Goal: Task Accomplishment & Management: Manage account settings

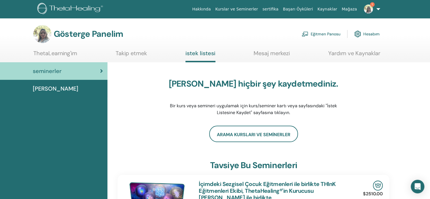
click at [370, 8] on img at bounding box center [368, 9] width 9 height 9
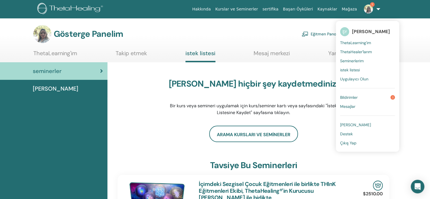
click at [355, 98] on font "Bildirimler" at bounding box center [349, 97] width 18 height 5
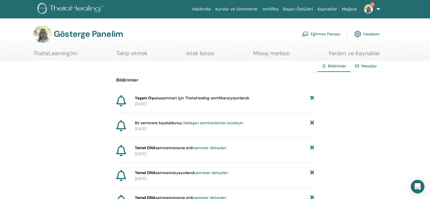
click at [330, 32] on font "Eğitmen Panosu" at bounding box center [326, 34] width 30 height 5
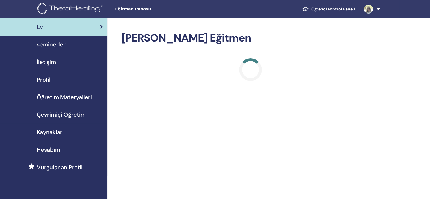
click at [58, 45] on span "seminerler" at bounding box center [51, 44] width 29 height 8
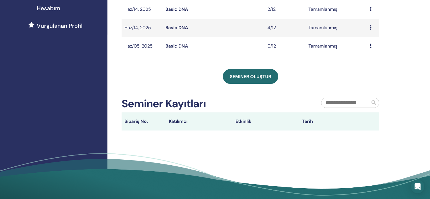
scroll to position [113, 0]
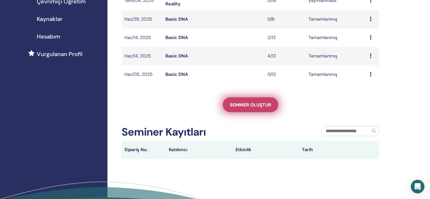
click at [254, 103] on span "Seminer oluştur" at bounding box center [250, 105] width 41 height 6
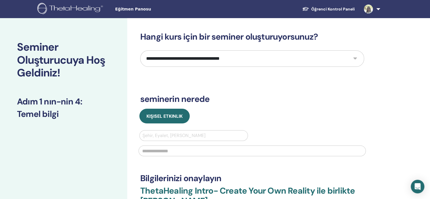
click at [355, 57] on select "**********" at bounding box center [252, 58] width 224 height 16
select select "*"
click at [140, 50] on select "**********" at bounding box center [252, 58] width 224 height 16
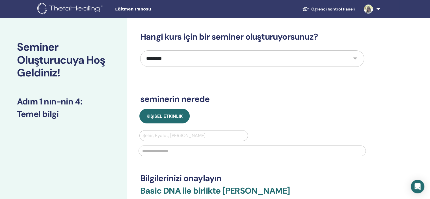
scroll to position [28, 0]
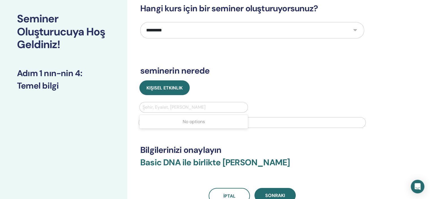
click at [198, 106] on div at bounding box center [193, 107] width 102 height 8
click at [198, 105] on div at bounding box center [193, 107] width 102 height 8
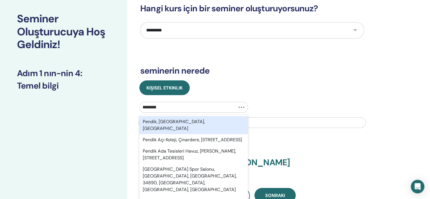
type input "*********"
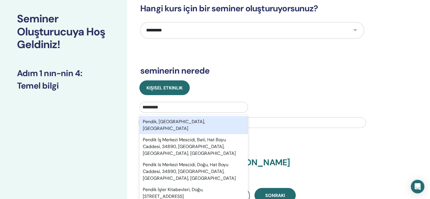
click at [172, 120] on div "Pendik, İstanbul, TUR" at bounding box center [193, 125] width 109 height 18
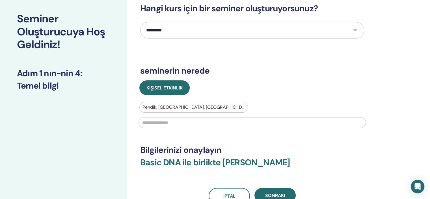
click at [172, 120] on input "text" at bounding box center [251, 122] width 227 height 11
click at [173, 122] on input "text" at bounding box center [251, 122] width 227 height 11
type input "******"
click at [276, 191] on button "Sonraki" at bounding box center [274, 195] width 41 height 15
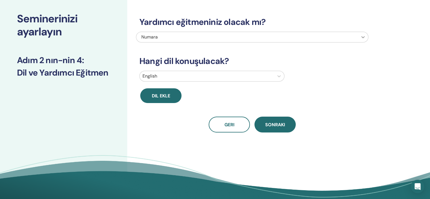
click at [361, 34] on icon at bounding box center [363, 37] width 6 height 6
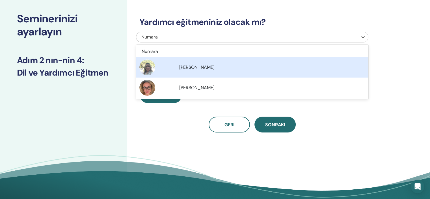
click at [203, 68] on span "[PERSON_NAME]" at bounding box center [196, 67] width 35 height 6
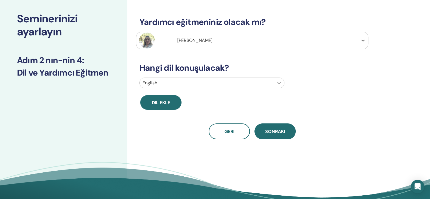
click at [279, 81] on icon at bounding box center [279, 83] width 6 height 6
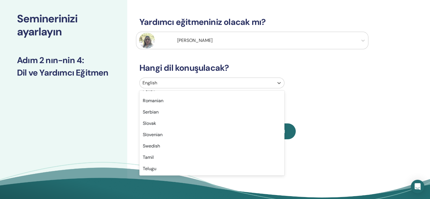
scroll to position [449, 0]
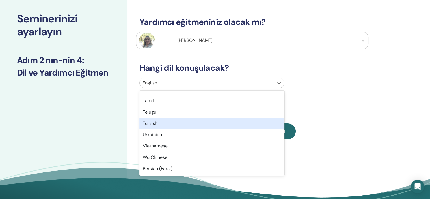
click at [153, 125] on div "Turkish" at bounding box center [211, 123] width 145 height 11
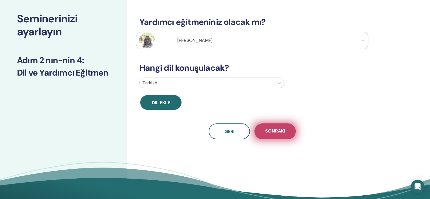
click at [277, 131] on span "Sonraki" at bounding box center [275, 131] width 20 height 7
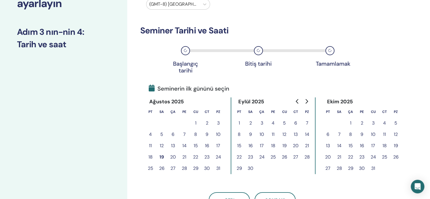
scroll to position [85, 0]
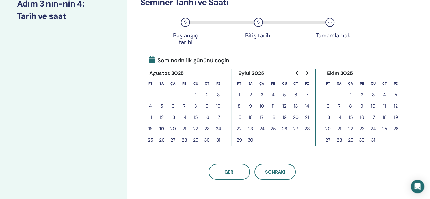
click at [195, 127] on button "22" at bounding box center [195, 128] width 11 height 11
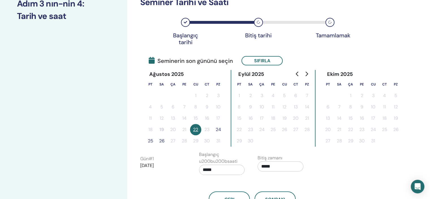
click at [161, 141] on button "26" at bounding box center [161, 140] width 11 height 11
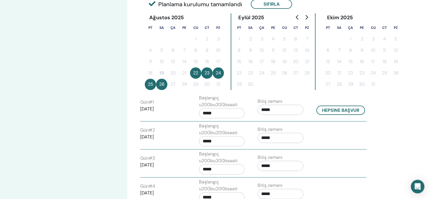
scroll to position [170, 0]
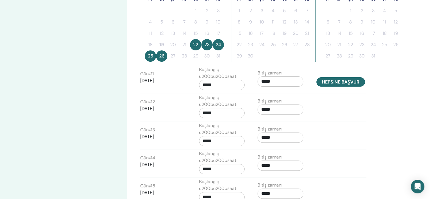
click at [338, 82] on button "Hepsine başvur" at bounding box center [340, 81] width 49 height 9
click at [350, 80] on button "Hepsine başvur" at bounding box center [340, 81] width 49 height 9
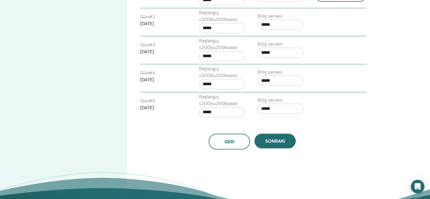
scroll to position [311, 0]
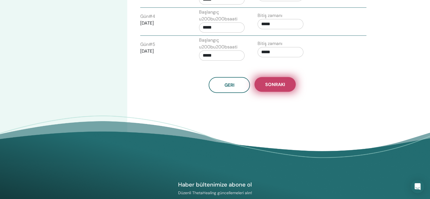
click at [281, 82] on span "Sonraki" at bounding box center [275, 84] width 20 height 6
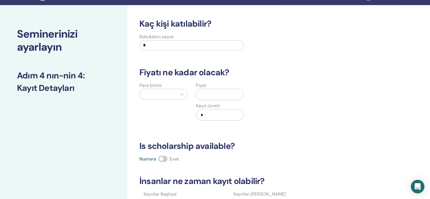
scroll to position [0, 0]
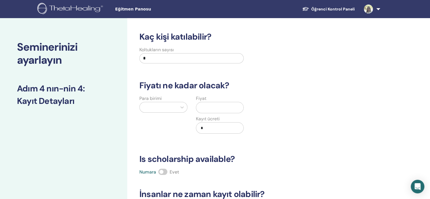
click at [194, 58] on input "*" at bounding box center [191, 58] width 104 height 10
type input "**"
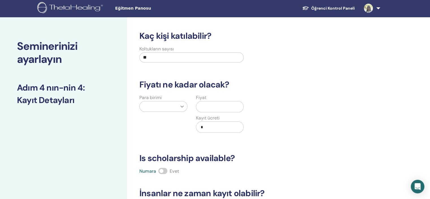
scroll to position [3, 0]
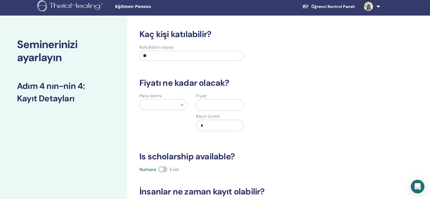
click at [183, 106] on icon at bounding box center [182, 105] width 6 height 6
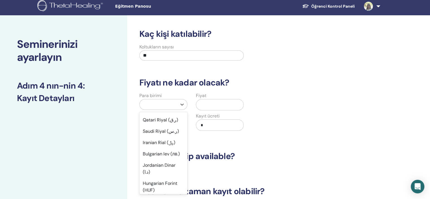
scroll to position [396, 0]
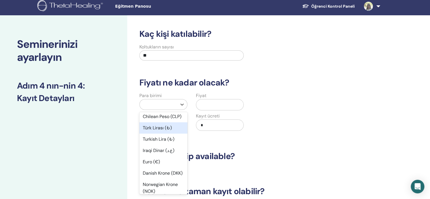
click at [149, 133] on div "Türk Lirası (₺)" at bounding box center [163, 127] width 48 height 11
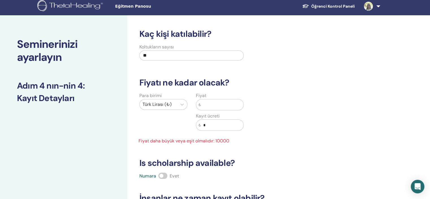
click at [210, 103] on input "text" at bounding box center [222, 104] width 43 height 11
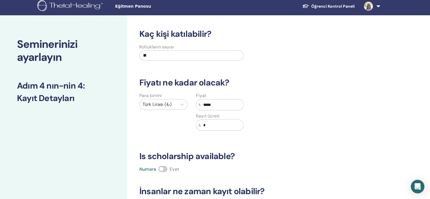
type input "*****"
click at [214, 125] on input "*" at bounding box center [222, 125] width 43 height 11
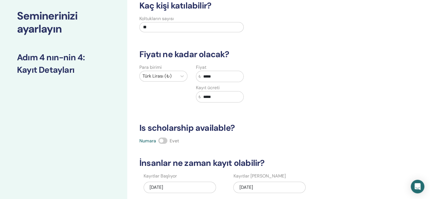
scroll to position [59, 0]
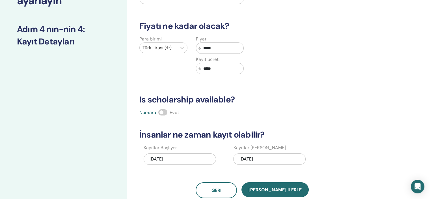
type input "*****"
click at [164, 110] on span at bounding box center [162, 112] width 9 height 6
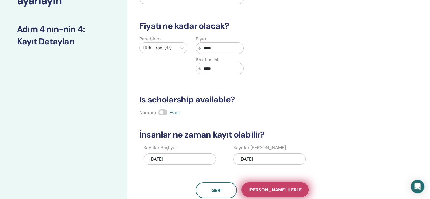
click at [277, 189] on span "Kaydet ilerle" at bounding box center [274, 190] width 53 height 6
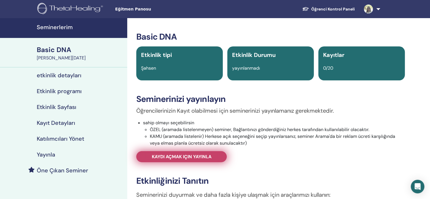
click at [203, 156] on span "Kaydı açmak için yayınla" at bounding box center [182, 156] width 60 height 6
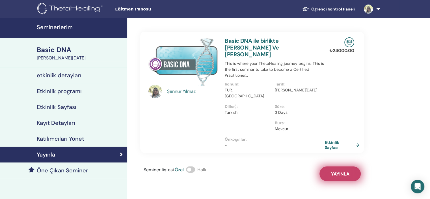
click at [341, 166] on button "Yayınla" at bounding box center [339, 173] width 41 height 15
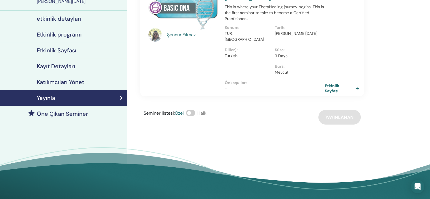
scroll to position [28, 0]
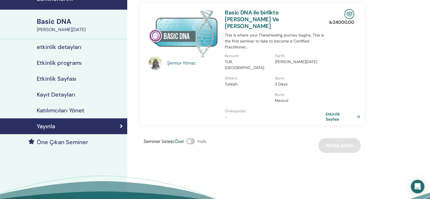
click at [356, 111] on link "Etkinlik Sayfası" at bounding box center [344, 116] width 37 height 10
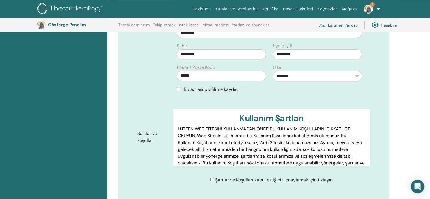
scroll to position [268, 0]
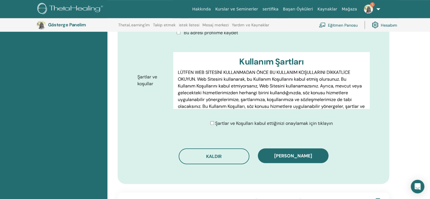
click at [210, 124] on div "Şartlar ve Koşulları kabul ettiğinizi onaylamak için tıklayın" at bounding box center [273, 123] width 200 height 7
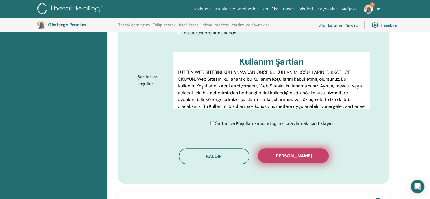
click at [293, 154] on font "[PERSON_NAME]" at bounding box center [293, 156] width 38 height 6
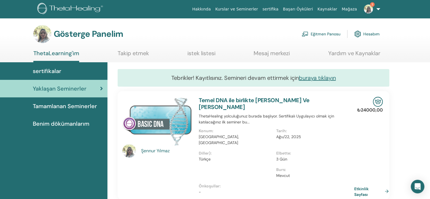
click at [385, 185] on link "Etkinlik Sayfası" at bounding box center [372, 190] width 37 height 11
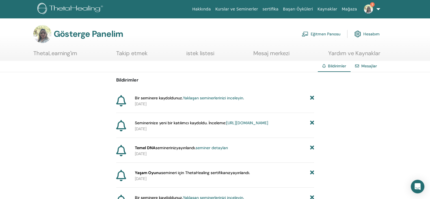
click at [232, 125] on font "https://member.thetahealing.com/instructor/seminar/375191/attendees" at bounding box center [247, 122] width 42 height 5
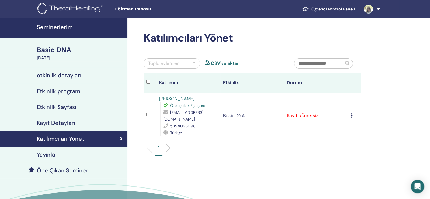
click at [352, 116] on icon at bounding box center [352, 115] width 2 height 5
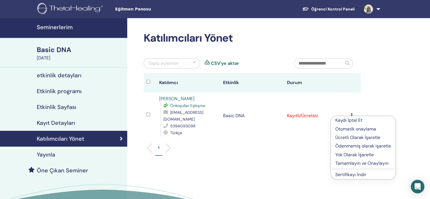
click at [350, 120] on p "Kaydı İptal Et" at bounding box center [363, 120] width 56 height 7
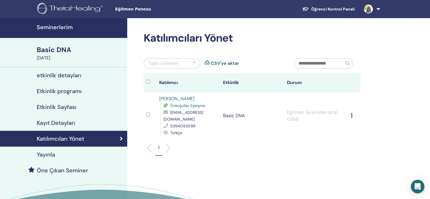
click at [237, 153] on ul "1" at bounding box center [251, 149] width 207 height 11
click at [74, 75] on h4 "etkinlik detayları" at bounding box center [59, 75] width 45 height 7
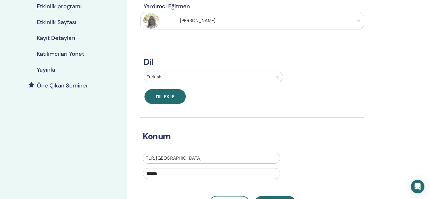
scroll to position [141, 0]
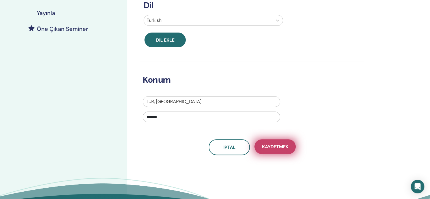
click at [283, 145] on span "Kaydetmek" at bounding box center [275, 147] width 26 height 6
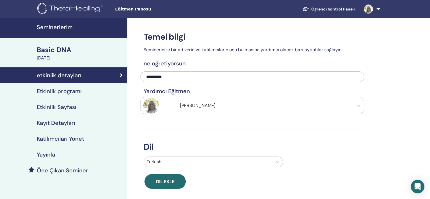
click at [71, 89] on h4 "Etkinlik programı" at bounding box center [59, 91] width 45 height 7
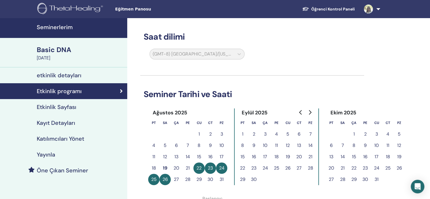
click at [66, 109] on h4 "Etkinlik Sayfası" at bounding box center [57, 106] width 40 height 7
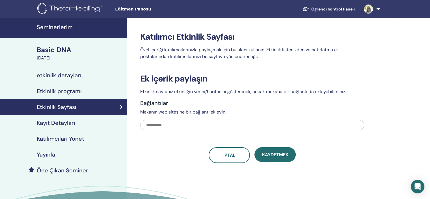
click at [166, 128] on input "text" at bounding box center [252, 125] width 224 height 10
click at [171, 145] on div "Ek içerik paylaşın Etkinlik sayfanız etkinliğin yerini/haritasını gösterecek, a…" at bounding box center [252, 117] width 224 height 89
click at [232, 156] on span "İptal" at bounding box center [229, 155] width 12 height 6
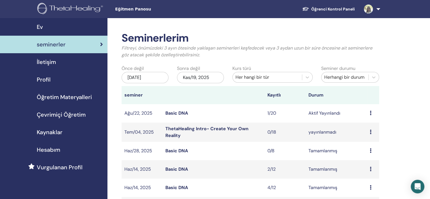
click at [371, 113] on div "Ön izleme Düzenlemek katılımcılar İptal" at bounding box center [373, 113] width 6 height 7
click at [372, 126] on link "Düzenlemek" at bounding box center [368, 126] width 25 height 6
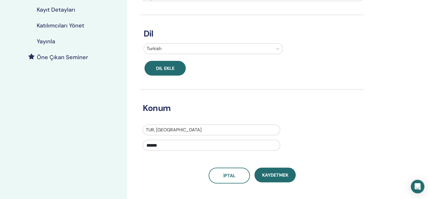
scroll to position [141, 0]
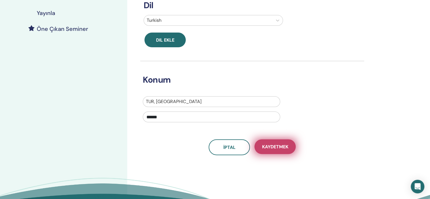
click at [277, 145] on span "Kaydetmek" at bounding box center [275, 147] width 26 height 6
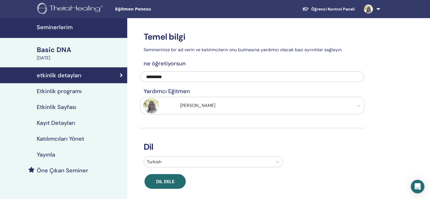
click at [72, 91] on h4 "Etkinlik programı" at bounding box center [59, 91] width 45 height 7
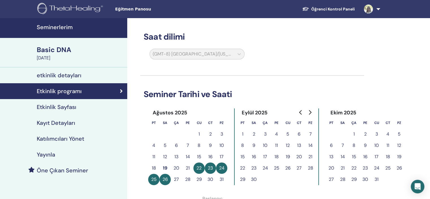
click at [73, 108] on h4 "Etkinlik Sayfası" at bounding box center [57, 106] width 40 height 7
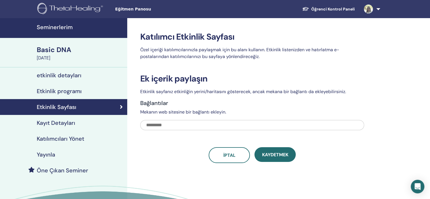
click at [69, 125] on h4 "Kayıt Detayları" at bounding box center [56, 122] width 38 height 7
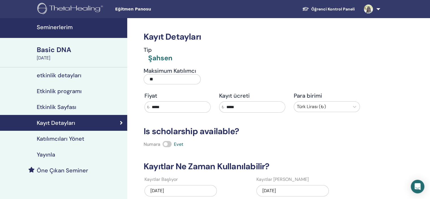
click at [170, 105] on input "*****" at bounding box center [179, 106] width 61 height 11
drag, startPoint x: 242, startPoint y: 106, endPoint x: 220, endPoint y: 111, distance: 22.8
click at [220, 111] on div "Kayıt ücreti ₺ *****" at bounding box center [252, 102] width 66 height 20
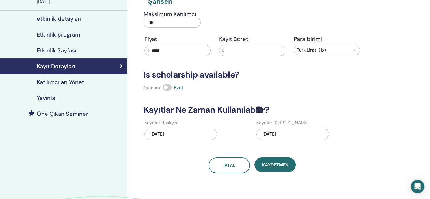
scroll to position [85, 0]
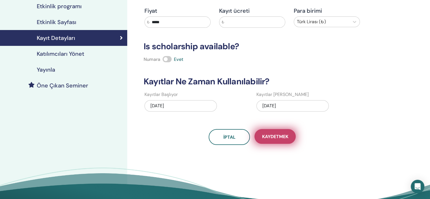
click at [274, 135] on span "Kaydetmek" at bounding box center [275, 136] width 26 height 6
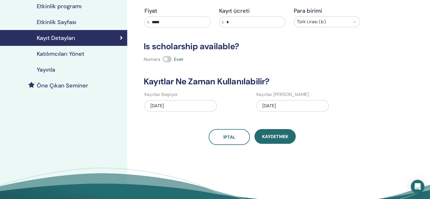
click at [274, 135] on span "Kaydetmek" at bounding box center [275, 136] width 26 height 6
click at [53, 70] on h4 "Yayınla" at bounding box center [46, 69] width 18 height 7
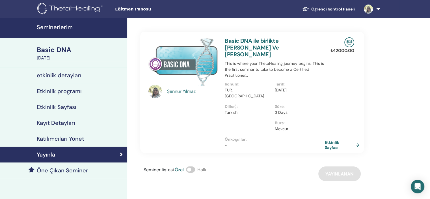
click at [71, 171] on h4 "Öne Çıkan Seminer" at bounding box center [62, 170] width 51 height 7
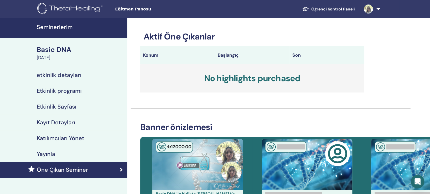
click at [67, 75] on h4 "etkinlik detayları" at bounding box center [59, 75] width 45 height 7
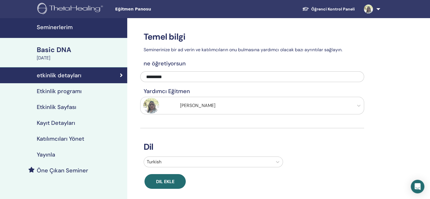
click at [64, 85] on link "Etkinlik programı" at bounding box center [63, 91] width 127 height 16
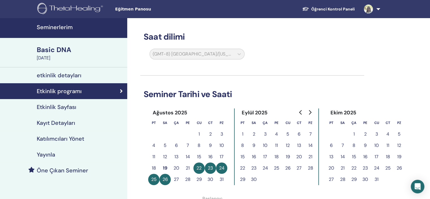
click at [62, 108] on h4 "Etkinlik Sayfası" at bounding box center [57, 106] width 40 height 7
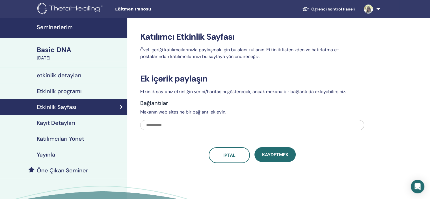
click at [64, 121] on h4 "Kayıt Detayları" at bounding box center [56, 122] width 38 height 7
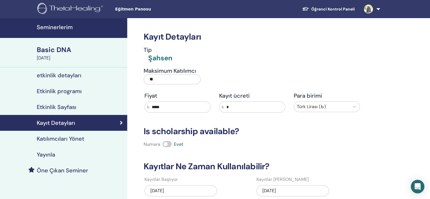
click at [60, 140] on h4 "Katılımcıları Yönet" at bounding box center [60, 138] width 47 height 7
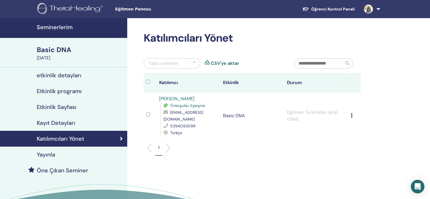
click at [49, 154] on h4 "Yayınla" at bounding box center [46, 154] width 18 height 7
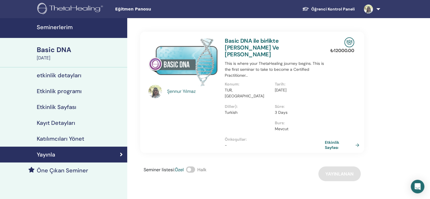
click at [51, 169] on h4 "Öne Çıkan Seminer" at bounding box center [62, 170] width 51 height 7
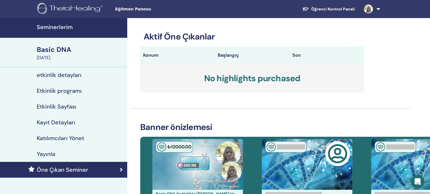
click at [54, 26] on h4 "Seminerlerim" at bounding box center [80, 27] width 87 height 7
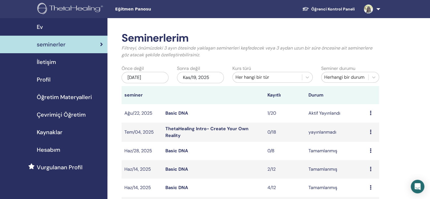
click at [371, 113] on div "Ön izleme Düzenlemek katılımcılar İptal" at bounding box center [373, 113] width 6 height 7
click at [366, 116] on link "Ön izleme" at bounding box center [367, 117] width 20 height 6
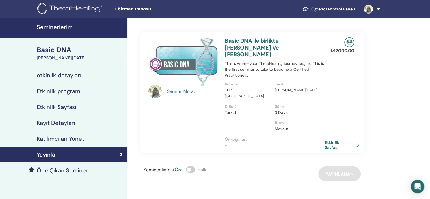
click at [120, 152] on icon at bounding box center [121, 154] width 3 height 6
click at [75, 76] on h4 "etkinlik detayları" at bounding box center [59, 75] width 45 height 7
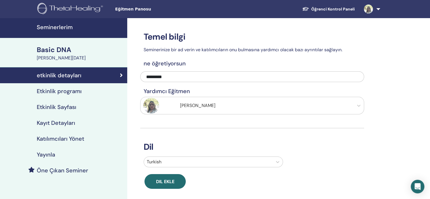
click at [63, 91] on h4 "Etkinlik programı" at bounding box center [59, 91] width 45 height 7
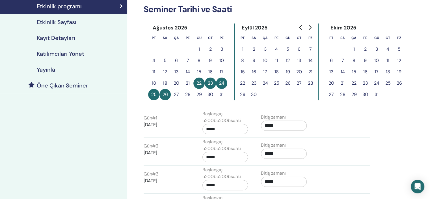
scroll to position [57, 0]
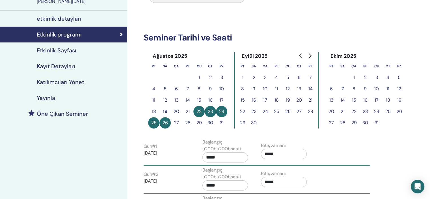
click at [62, 67] on h4 "Kayıt Detayları" at bounding box center [56, 66] width 38 height 7
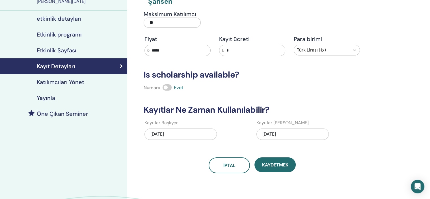
scroll to position [28, 0]
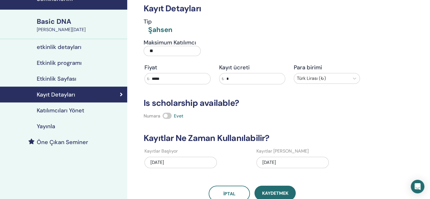
click at [50, 124] on h4 "Yayınla" at bounding box center [46, 126] width 18 height 7
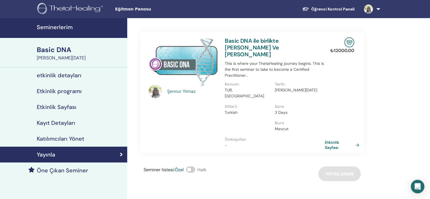
click at [378, 8] on link at bounding box center [370, 9] width 23 height 18
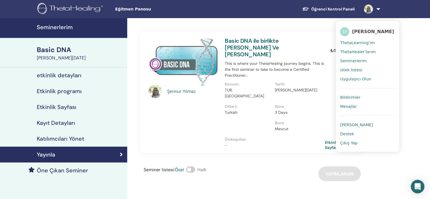
click at [330, 8] on link "Öğrenci Kontrol Paneli" at bounding box center [329, 9] width 62 height 10
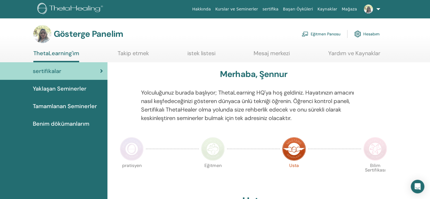
click at [56, 124] on font "Benim dökümanlarım" at bounding box center [61, 123] width 57 height 7
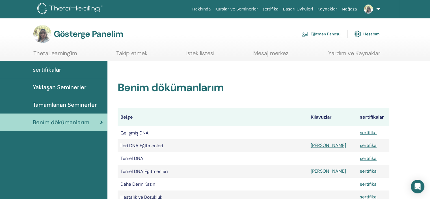
click at [55, 104] on font "Tamamlanan Seminerler" at bounding box center [65, 104] width 64 height 7
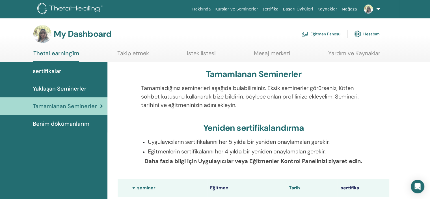
click at [332, 34] on link "Eğitmen Panosu" at bounding box center [320, 34] width 39 height 12
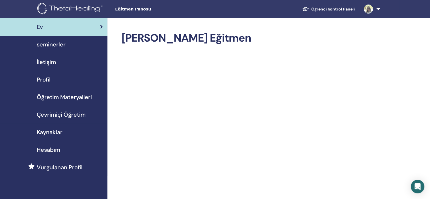
click at [58, 43] on span "seminerler" at bounding box center [51, 44] width 29 height 8
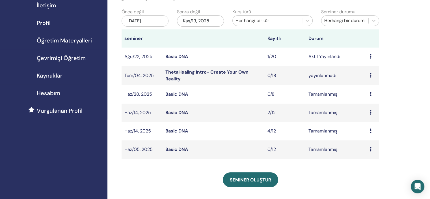
scroll to position [28, 0]
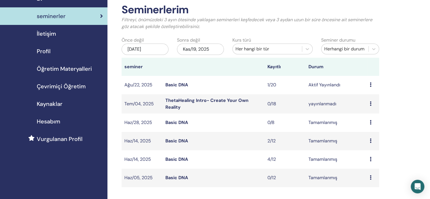
click at [370, 83] on icon at bounding box center [371, 84] width 2 height 5
click at [366, 96] on link "Düzenlemek" at bounding box center [367, 97] width 25 height 6
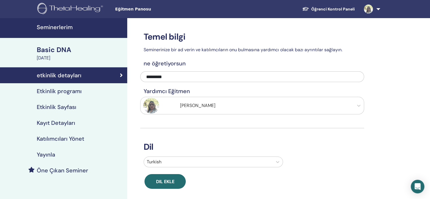
click at [56, 90] on h4 "Etkinlik programı" at bounding box center [59, 91] width 45 height 7
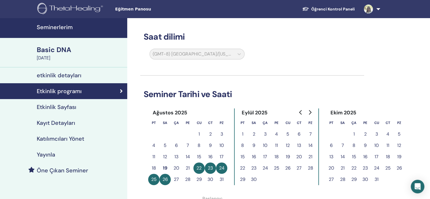
click at [53, 106] on h4 "Etkinlik Sayfası" at bounding box center [57, 106] width 40 height 7
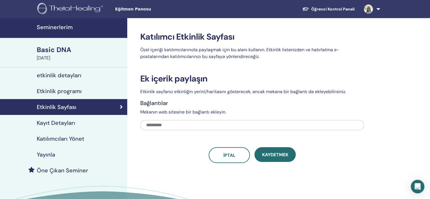
click at [57, 122] on h4 "Kayıt Detayları" at bounding box center [56, 122] width 38 height 7
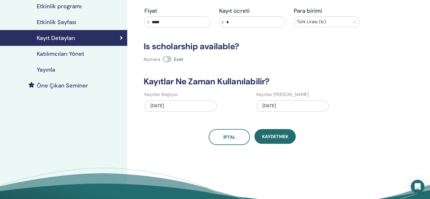
scroll to position [57, 0]
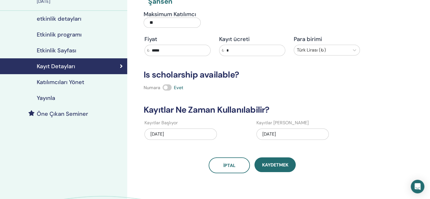
click at [76, 80] on h4 "Katılımcıları Yönet" at bounding box center [60, 82] width 47 height 7
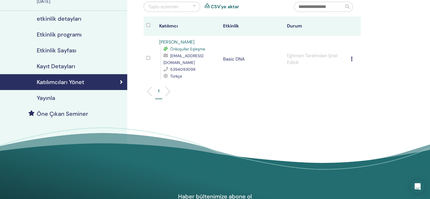
click at [51, 99] on h4 "Yayınla" at bounding box center [46, 97] width 18 height 7
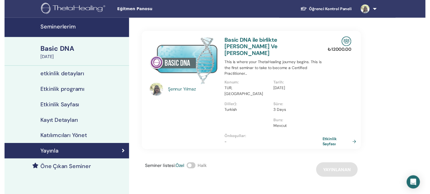
scroll to position [28, 0]
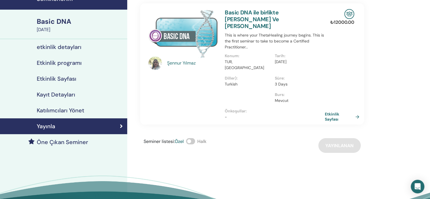
click at [67, 140] on h4 "Öne Çıkan Seminer" at bounding box center [62, 141] width 51 height 7
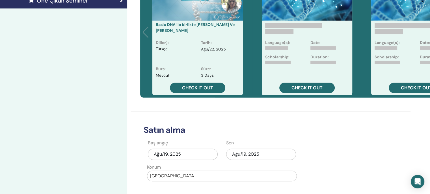
scroll to position [113, 0]
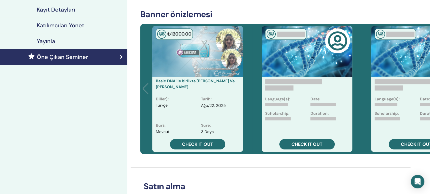
scroll to position [141, 0]
